Goal: Transaction & Acquisition: Book appointment/travel/reservation

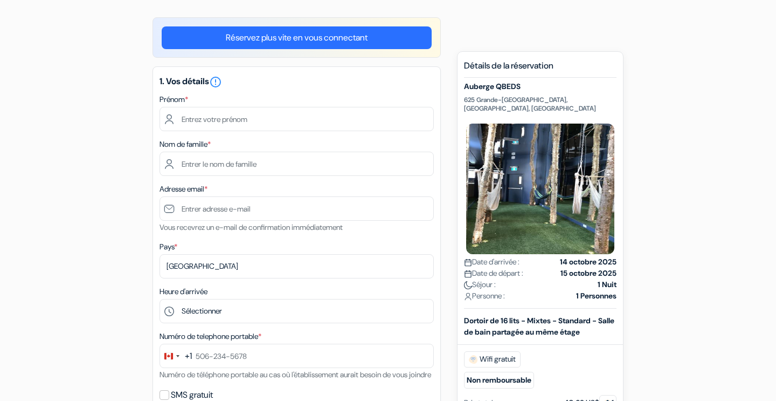
scroll to position [83, 0]
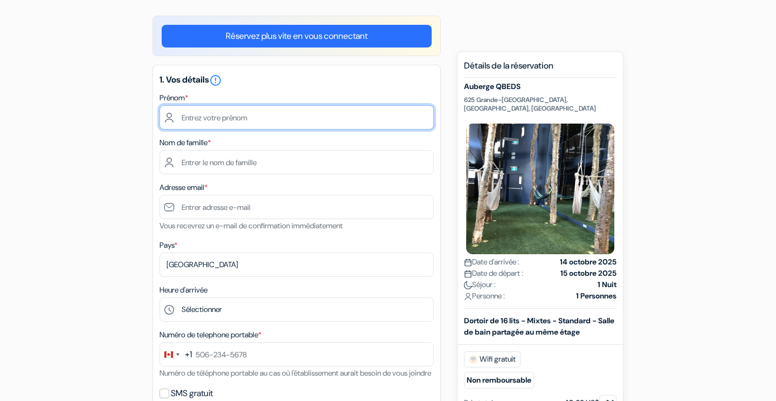
click at [273, 119] on input "text" at bounding box center [297, 117] width 274 height 24
type input "[PERSON_NAME]"
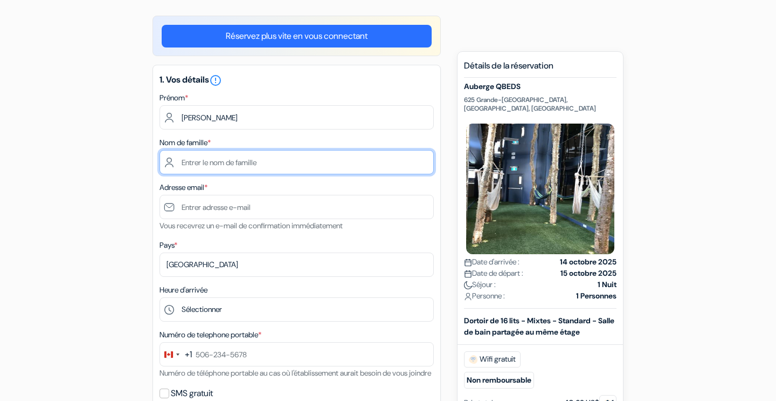
type input "[PERSON_NAME]"
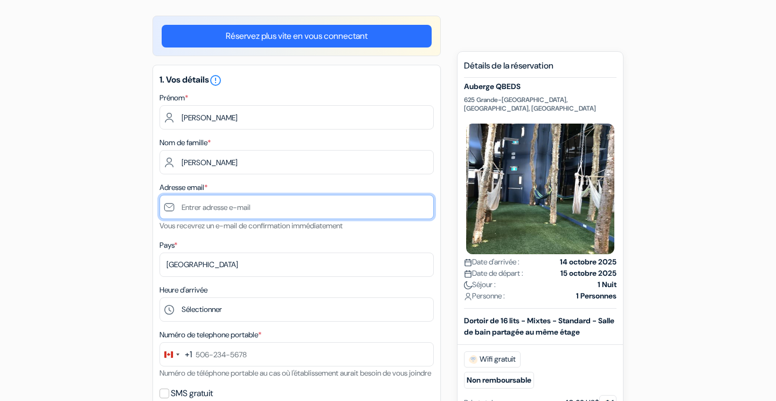
type input "[PERSON_NAME][EMAIL_ADDRESS][PERSON_NAME][DOMAIN_NAME]"
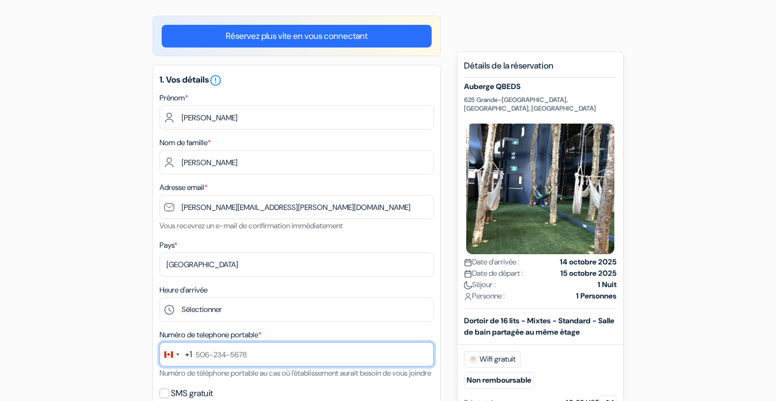
type input "0369063789"
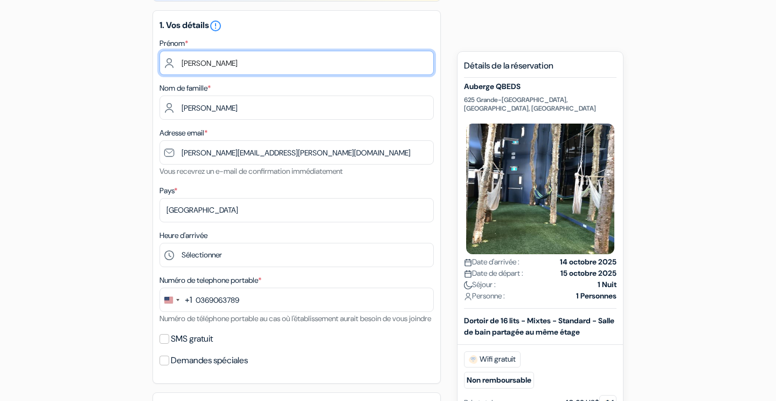
scroll to position [141, 0]
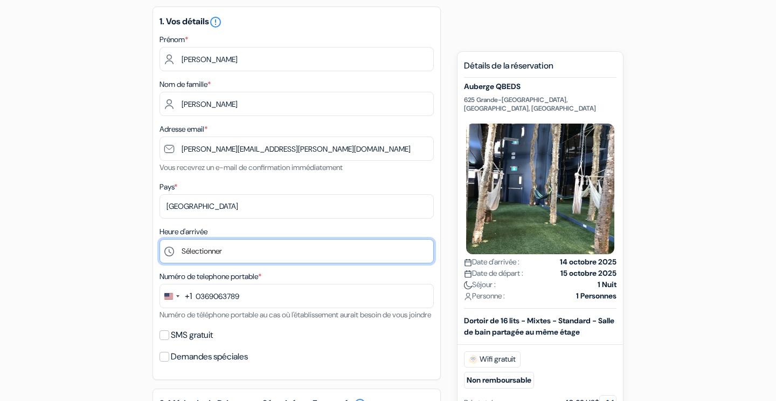
click at [237, 252] on select "Sélectionner 1:00 2:00 3:00 4:00 5:00 6:00 7:00 8:00 9:00 10:00 11:00 12:00 13:…" at bounding box center [297, 251] width 274 height 24
select select "12"
click at [160, 240] on select "Sélectionner 1:00 2:00 3:00 4:00 5:00 6:00 7:00 8:00 9:00 10:00 11:00 12:00 13:…" at bounding box center [297, 251] width 274 height 24
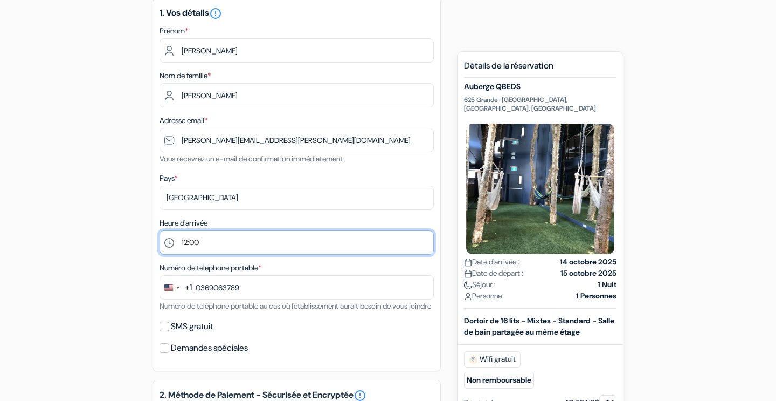
scroll to position [159, 0]
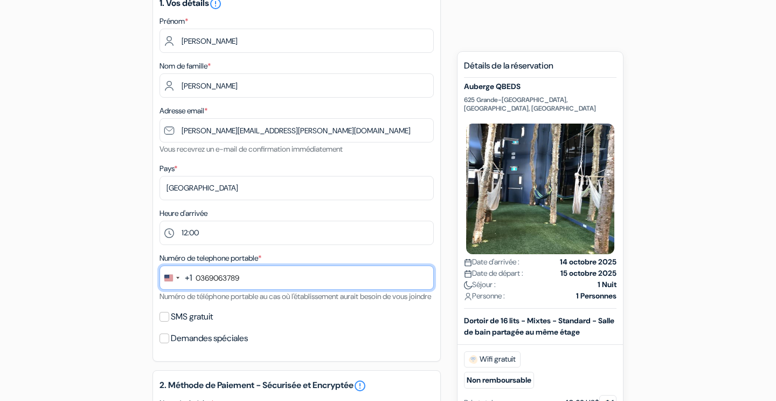
click at [287, 276] on input "0369063789" at bounding box center [297, 277] width 274 height 24
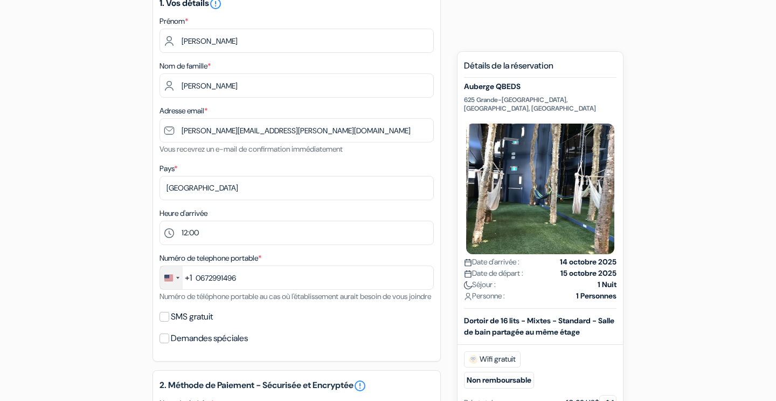
click at [170, 280] on div "Change country, selected United States (+1)" at bounding box center [168, 277] width 9 height 6
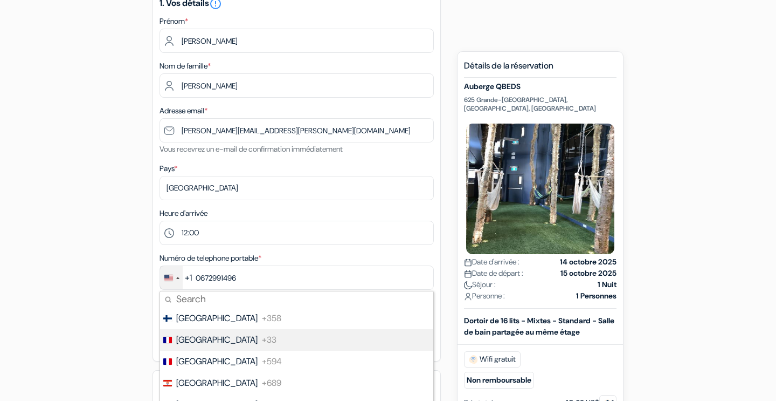
scroll to position [1619, 0]
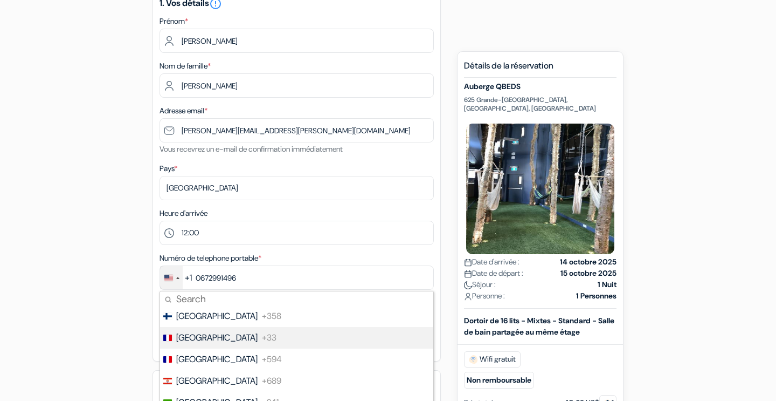
click at [262, 335] on span "+33" at bounding box center [269, 337] width 15 height 13
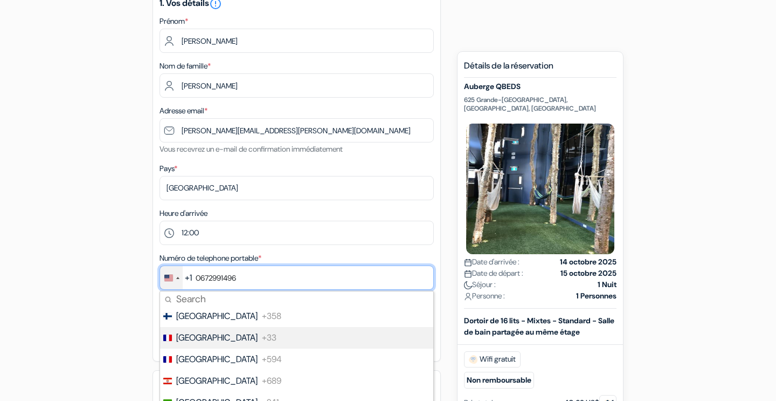
type input "6 72 99 14 96"
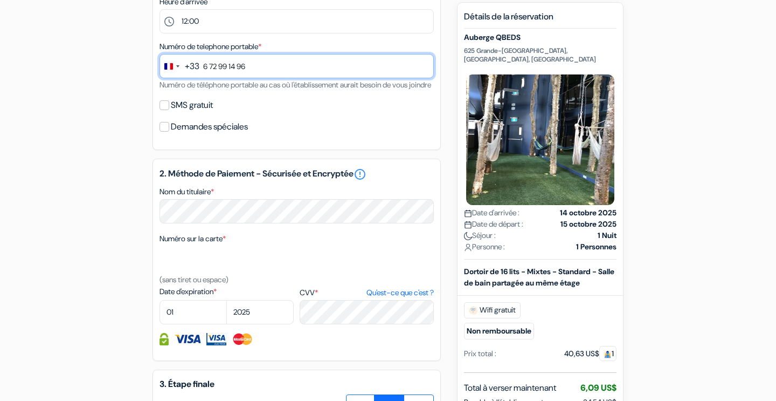
scroll to position [373, 0]
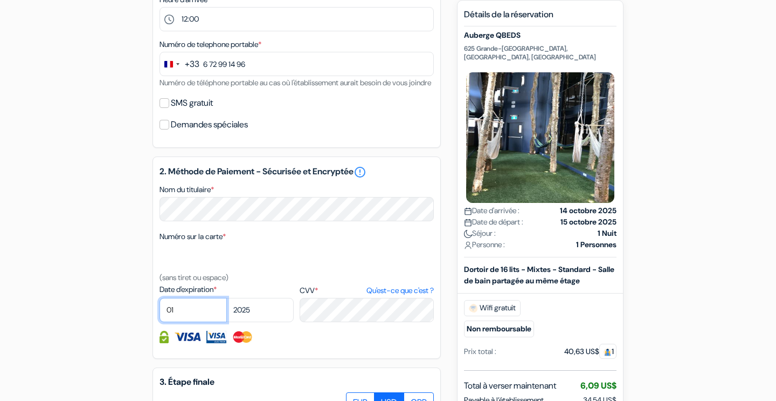
select select "09"
select select "2027"
click at [416, 296] on link "Qu'est-ce que c'est ?" at bounding box center [400, 290] width 67 height 11
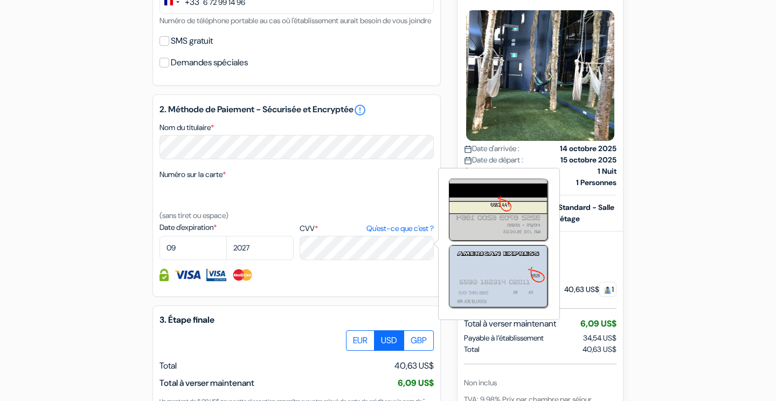
scroll to position [436, 0]
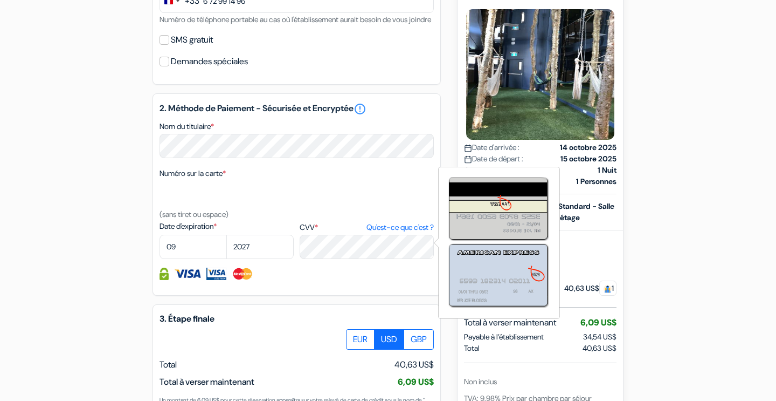
click at [401, 233] on link "Qu'est-ce que c'est ?" at bounding box center [400, 227] width 67 height 11
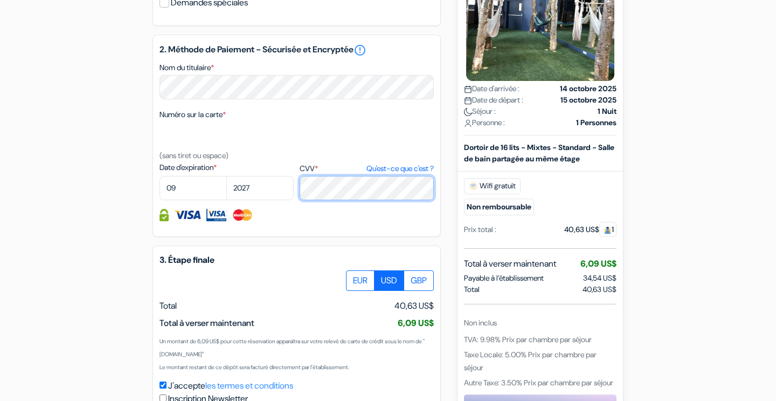
scroll to position [495, 0]
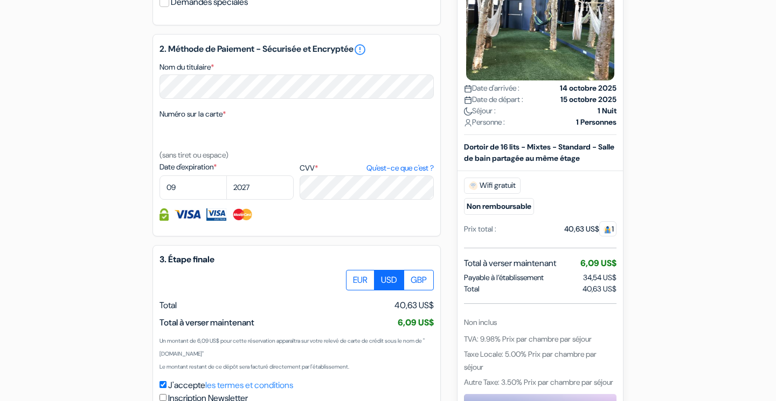
click at [305, 221] on div at bounding box center [297, 214] width 274 height 12
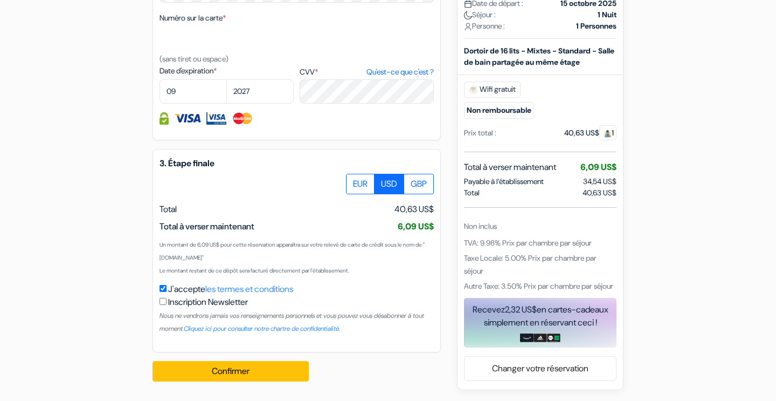
scroll to position [606, 0]
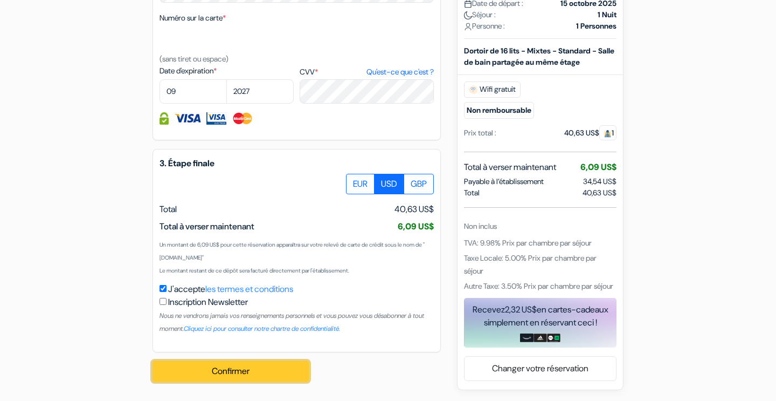
click at [245, 372] on button "Confirmer Loading..." at bounding box center [231, 371] width 156 height 20
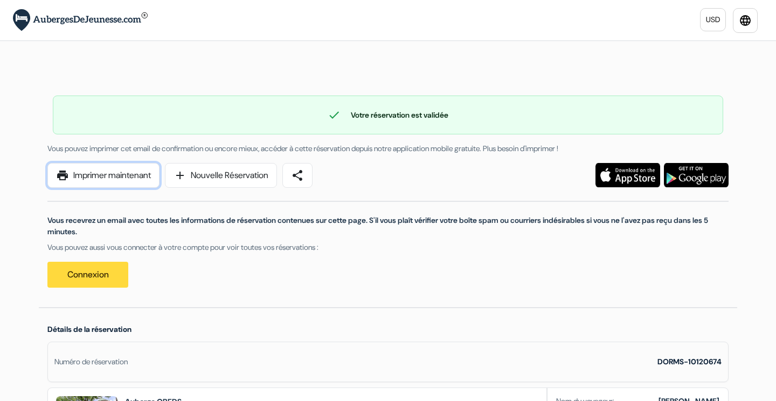
click at [158, 181] on link "print Imprimer maintenant" at bounding box center [103, 175] width 112 height 25
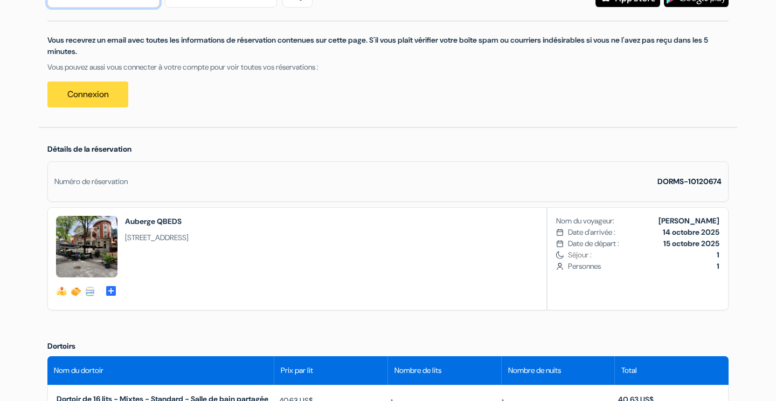
scroll to position [183, 0]
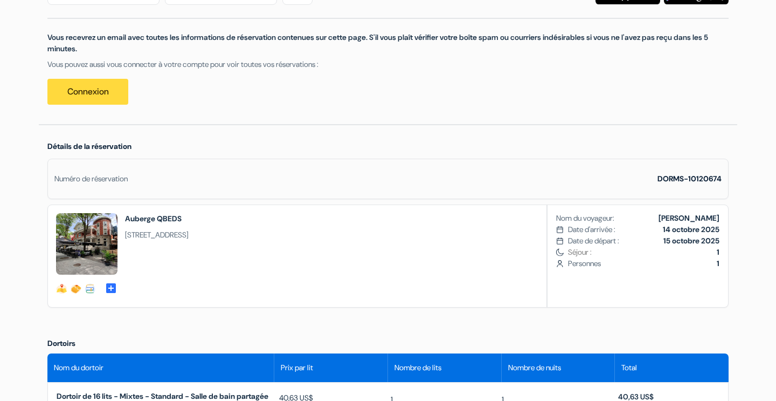
drag, startPoint x: 126, startPoint y: 236, endPoint x: 200, endPoint y: 235, distance: 74.4
click at [189, 235] on span "625 Grande-Allée Est, G1R 2K4, Québec, Canada" at bounding box center [157, 234] width 64 height 11
copy span "625 Grande-Allée Est"
